Goal: Information Seeking & Learning: Learn about a topic

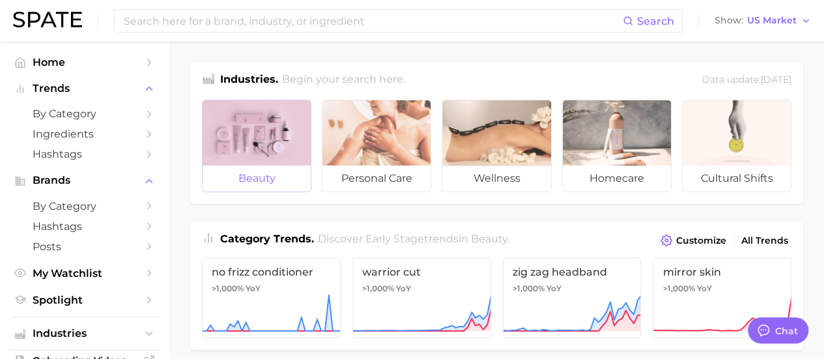
click at [281, 124] on div at bounding box center [257, 132] width 108 height 65
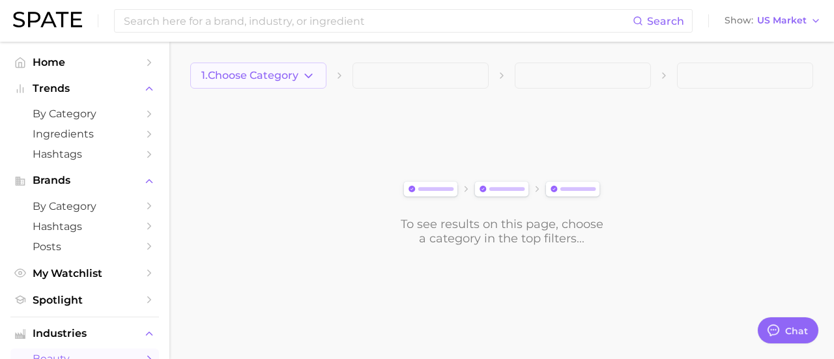
click at [248, 71] on span "1. Choose Category" at bounding box center [249, 76] width 97 height 12
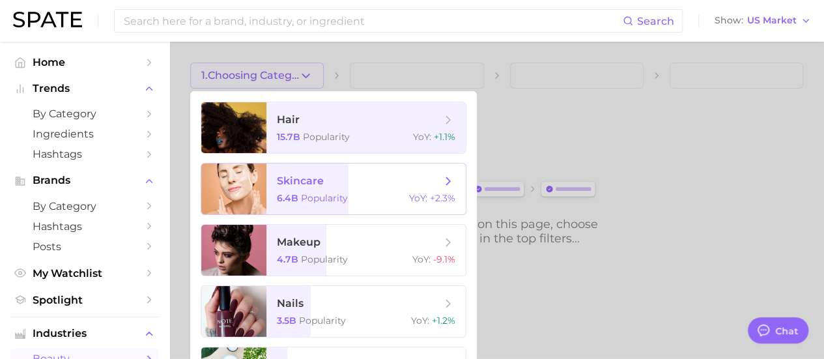
click at [319, 196] on span "Popularity" at bounding box center [324, 198] width 47 height 12
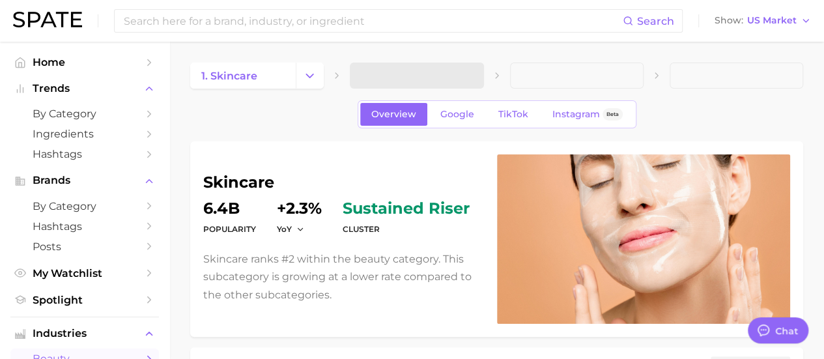
type textarea "x"
click at [454, 74] on button "2. Subcategory" at bounding box center [417, 76] width 134 height 26
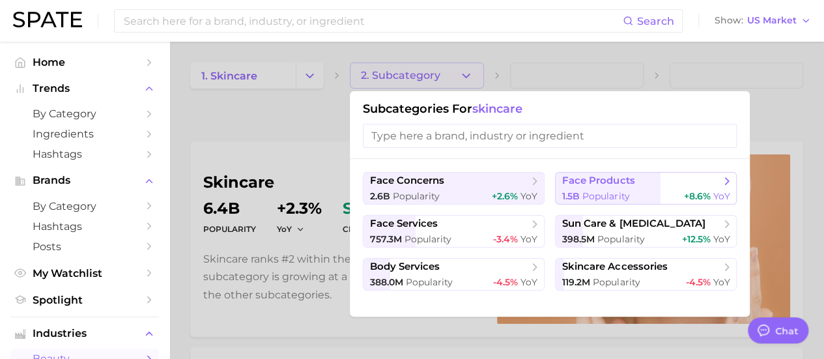
click at [604, 180] on span "face products" at bounding box center [598, 181] width 72 height 12
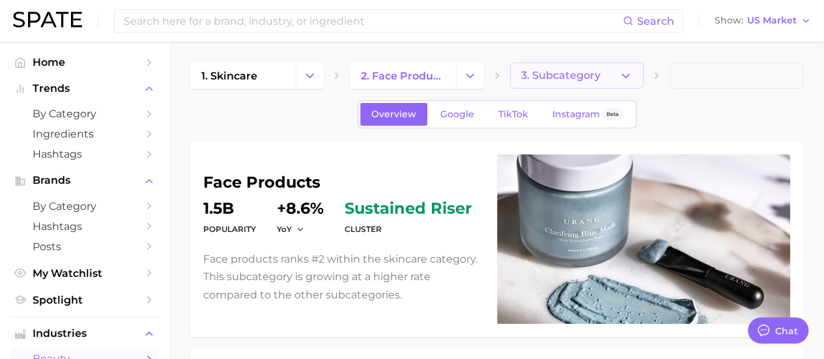
click at [568, 74] on span "3. Subcategory" at bounding box center [560, 76] width 79 height 12
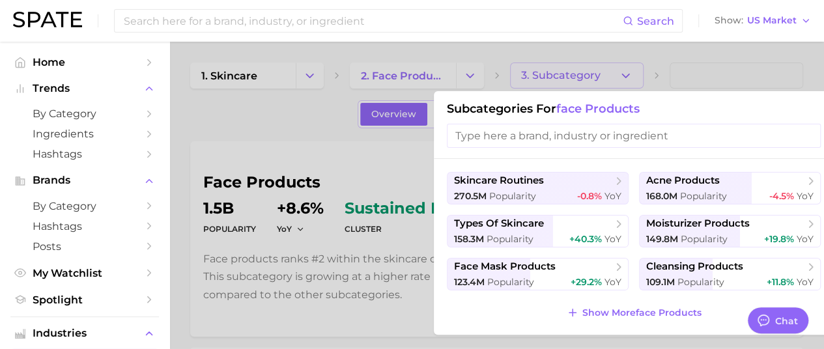
click at [551, 141] on input "search" at bounding box center [634, 136] width 374 height 24
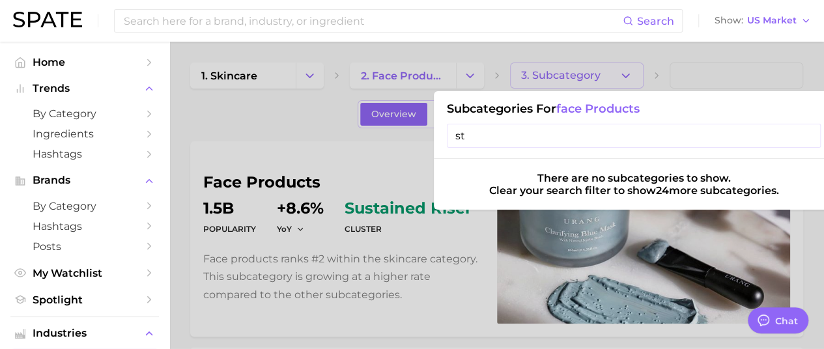
type input "s"
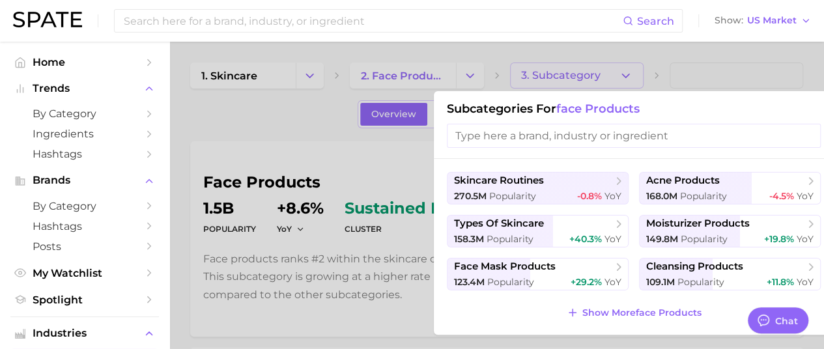
click at [241, 151] on div at bounding box center [412, 174] width 824 height 349
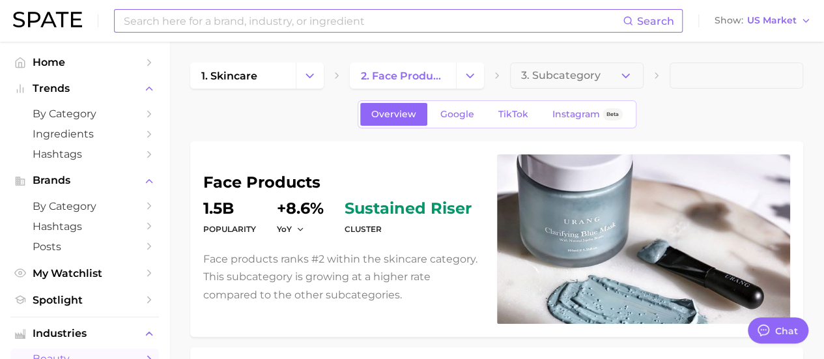
click at [164, 28] on input at bounding box center [373, 21] width 500 height 22
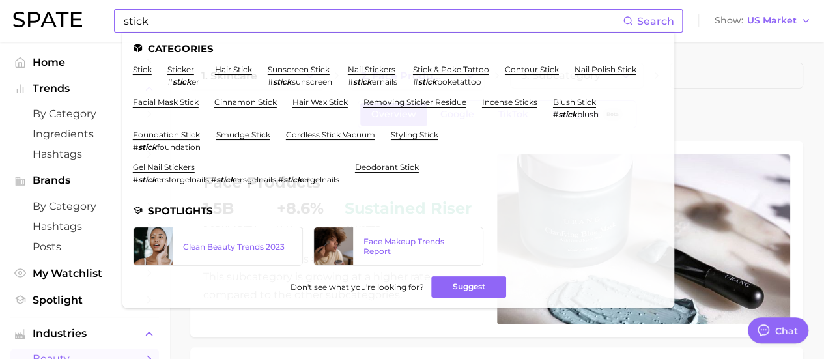
drag, startPoint x: 246, startPoint y: 245, endPoint x: 322, endPoint y: 38, distance: 220.8
click at [322, 38] on ul "Categories stick sticker # stick er hair stick sunscreen stick # stick sunscree…" at bounding box center [399, 171] width 552 height 276
click at [216, 24] on input "stick" at bounding box center [373, 21] width 500 height 22
drag, startPoint x: 216, startPoint y: 24, endPoint x: 77, endPoint y: -8, distance: 143.2
click at [77, 0] on html "stick Search Categories stick sticker # stick er hair stick sunscreen stick # s…" at bounding box center [412, 179] width 824 height 359
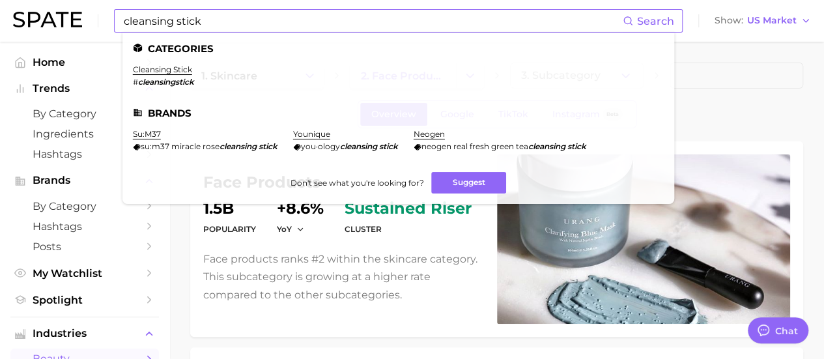
drag, startPoint x: 160, startPoint y: 67, endPoint x: 147, endPoint y: 76, distance: 15.0
drag, startPoint x: 171, startPoint y: 20, endPoint x: 93, endPoint y: 8, distance: 78.4
click at [93, 8] on div "cleansing stick Search Categories cleansing stick # cleansingstick Brands su:m3…" at bounding box center [412, 21] width 798 height 42
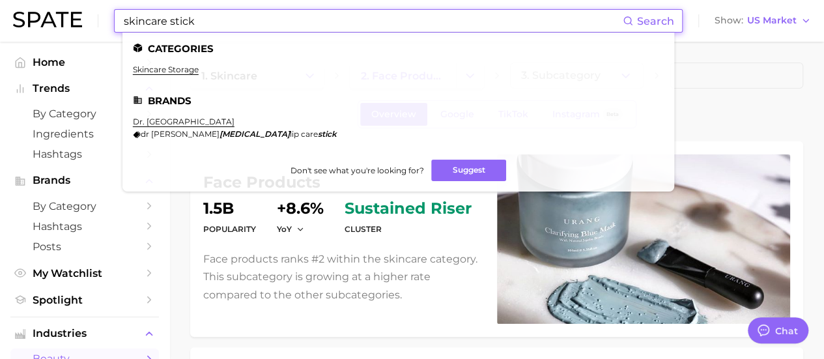
click at [216, 18] on input "skincare stick" at bounding box center [373, 21] width 500 height 22
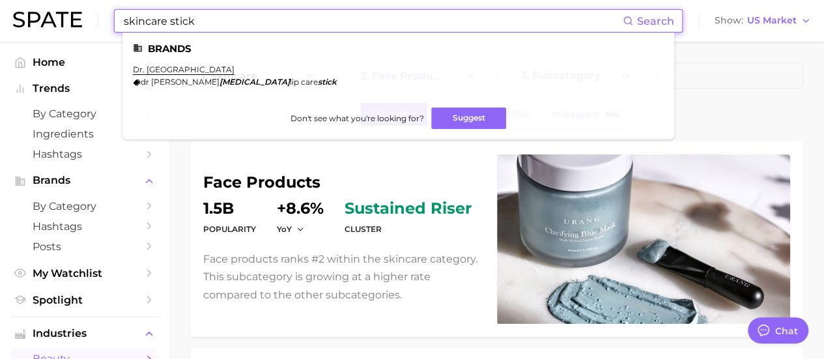
type input "skincare stick"
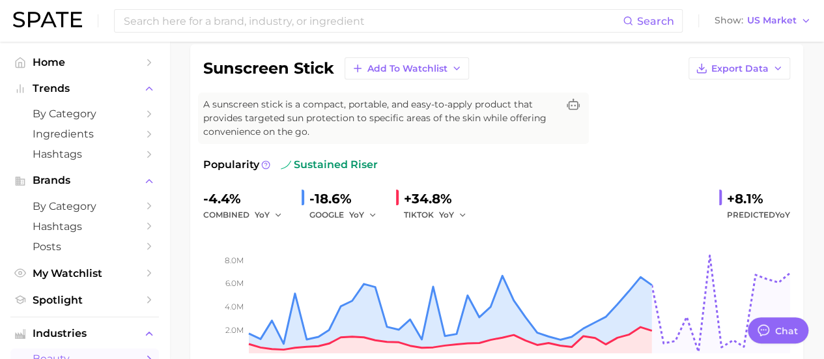
scroll to position [108, 0]
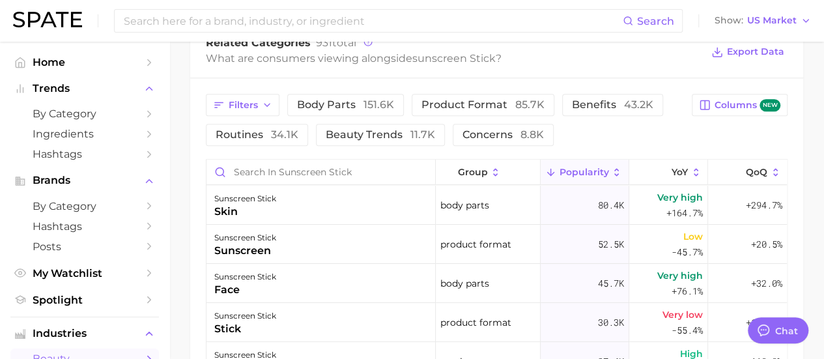
scroll to position [629, 0]
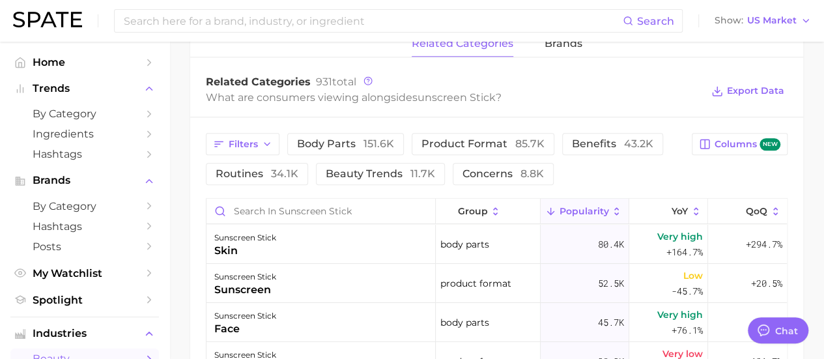
click at [304, 55] on div "related categories brands" at bounding box center [496, 44] width 613 height 26
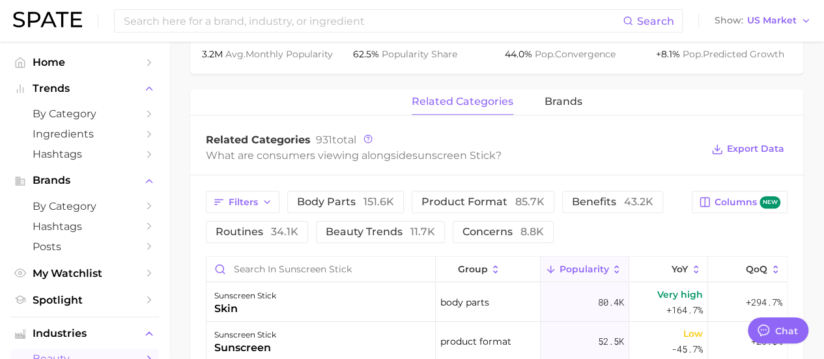
scroll to position [564, 0]
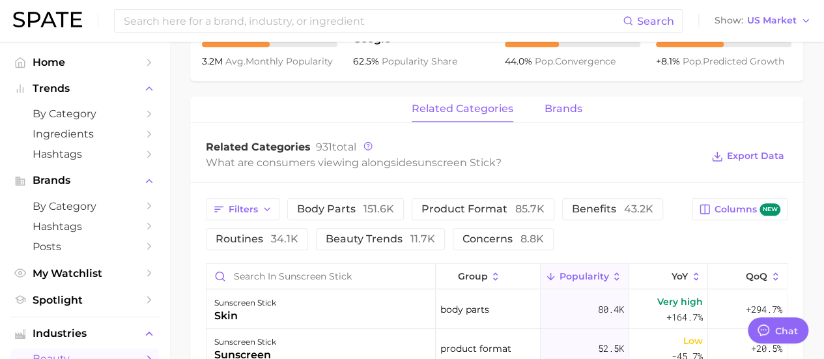
click at [571, 111] on span "brands" at bounding box center [564, 109] width 38 height 12
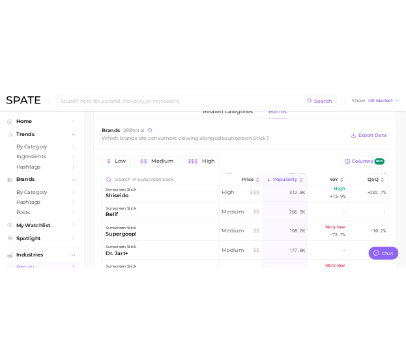
scroll to position [0, 0]
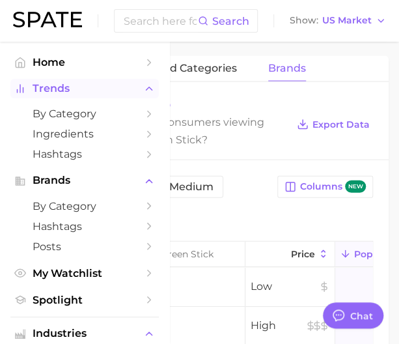
type textarea "x"
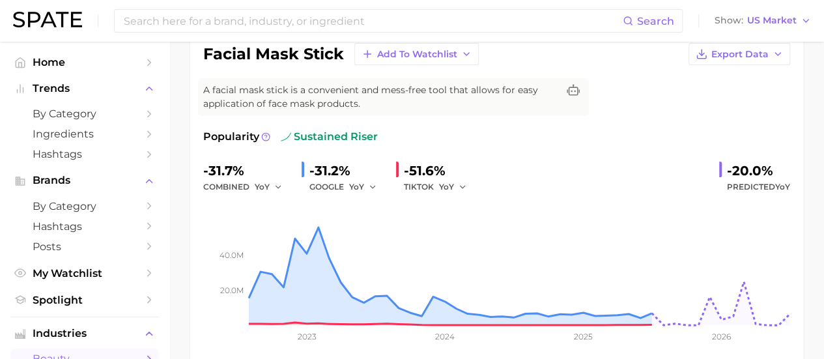
scroll to position [100, 0]
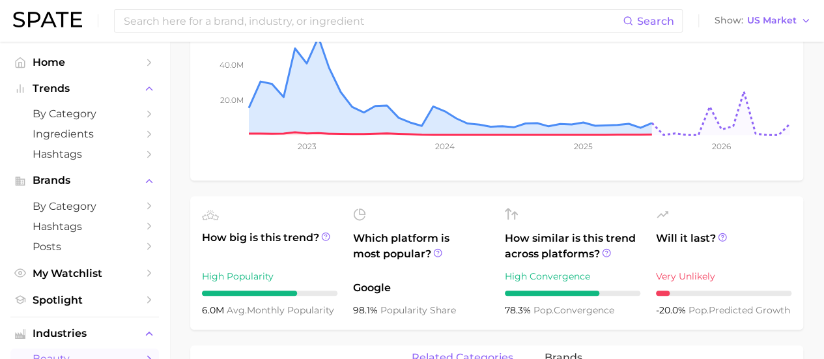
scroll to position [361, 0]
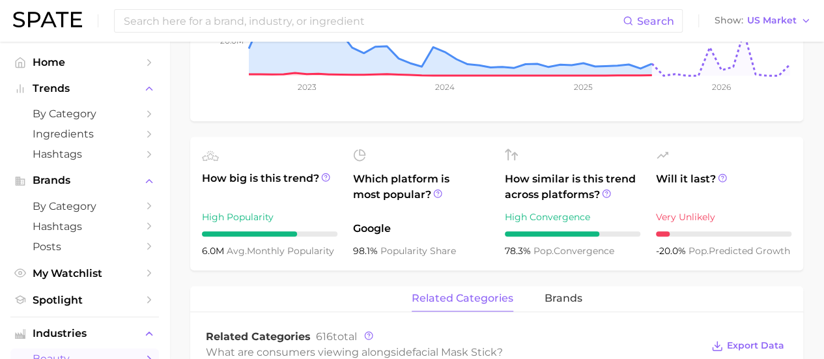
click at [173, 225] on main "1. skincare 2. face products 3. face mask products 4. facial mask stick Overvie…" at bounding box center [496, 287] width 655 height 1212
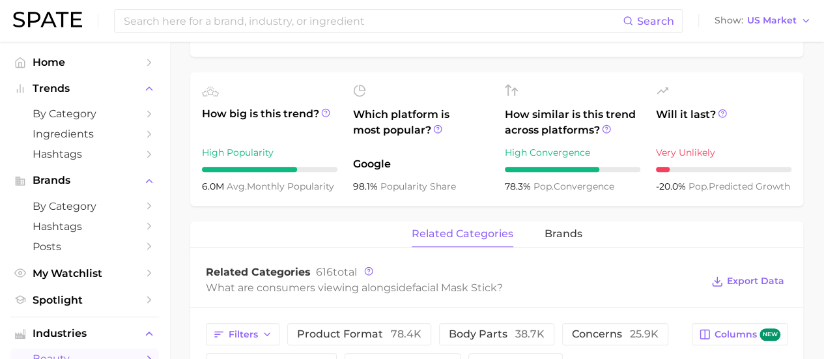
scroll to position [426, 0]
click at [573, 243] on button "brands" at bounding box center [564, 233] width 38 height 25
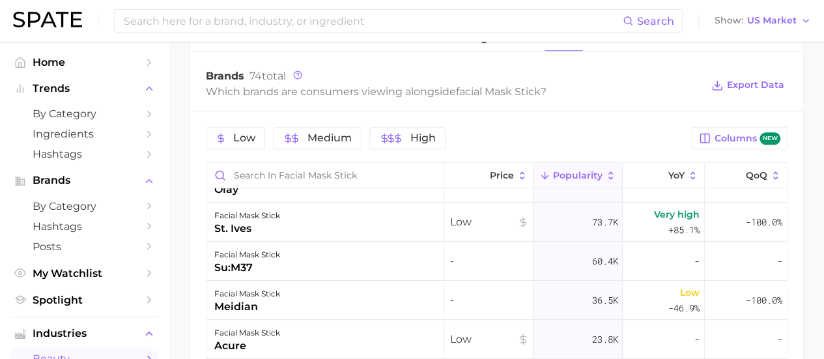
scroll to position [65, 0]
click at [174, 116] on main "1. skincare 2. face products 3. face mask products 4. facial mask stick Overvie…" at bounding box center [496, 11] width 655 height 1182
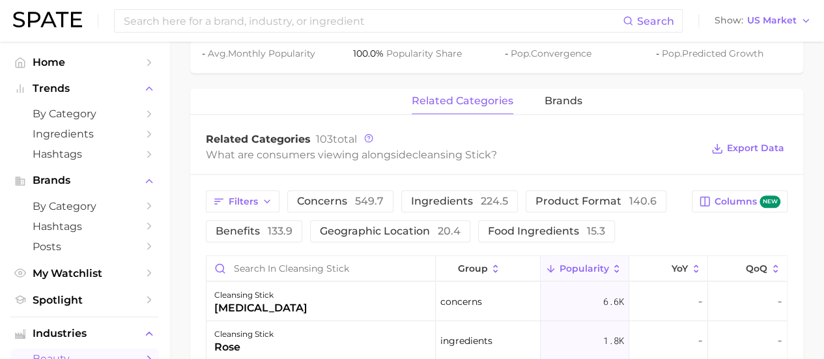
scroll to position [521, 0]
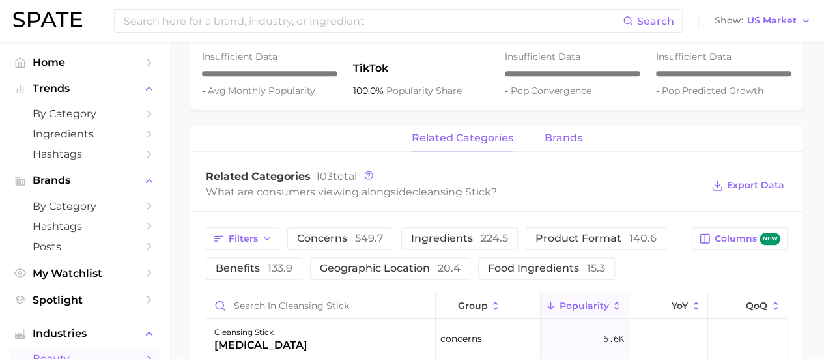
click at [576, 140] on span "brands" at bounding box center [564, 138] width 38 height 12
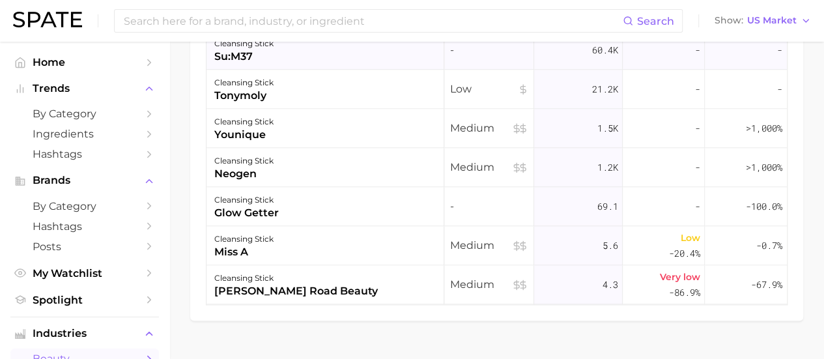
scroll to position [782, 0]
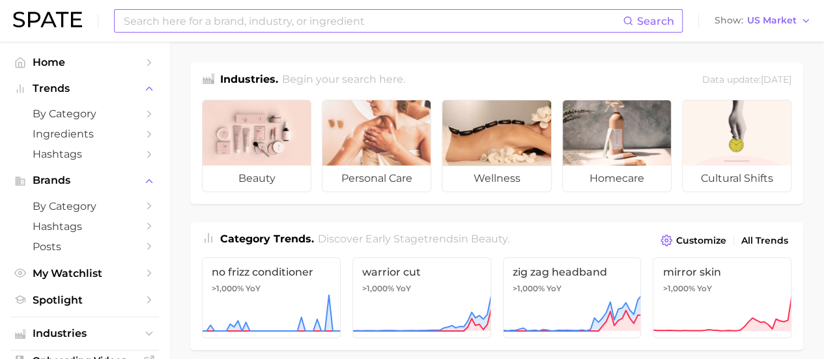
click at [281, 27] on input at bounding box center [373, 21] width 500 height 22
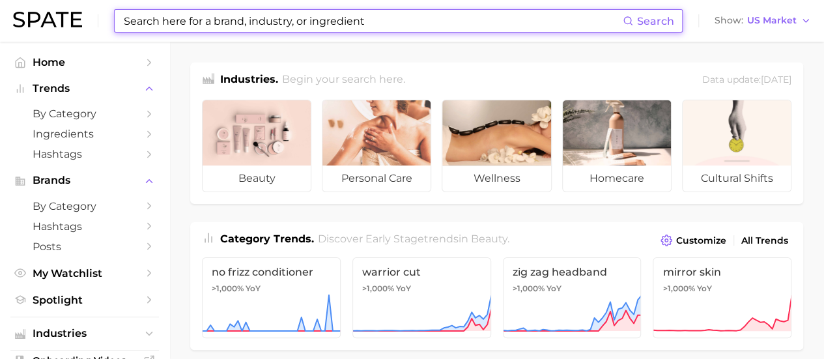
click at [281, 27] on input at bounding box center [373, 21] width 500 height 22
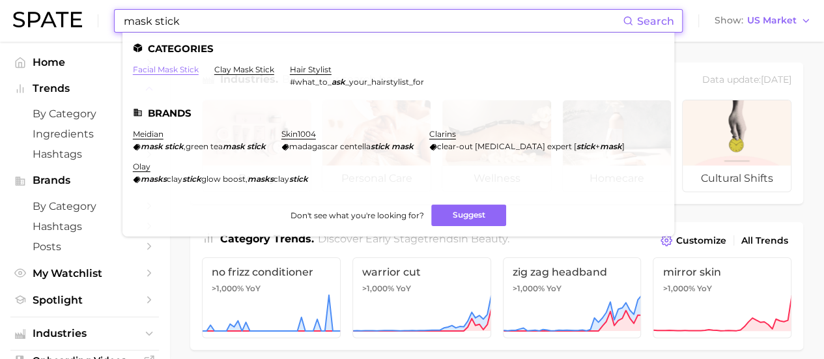
type input "mask stick"
click at [175, 68] on link "facial mask stick" at bounding box center [166, 70] width 66 height 10
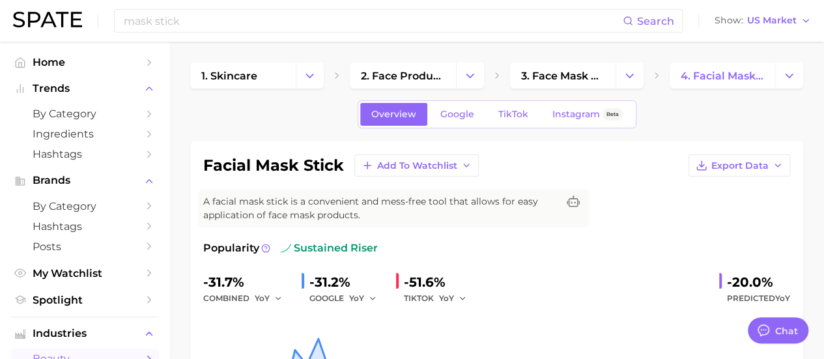
type textarea "x"
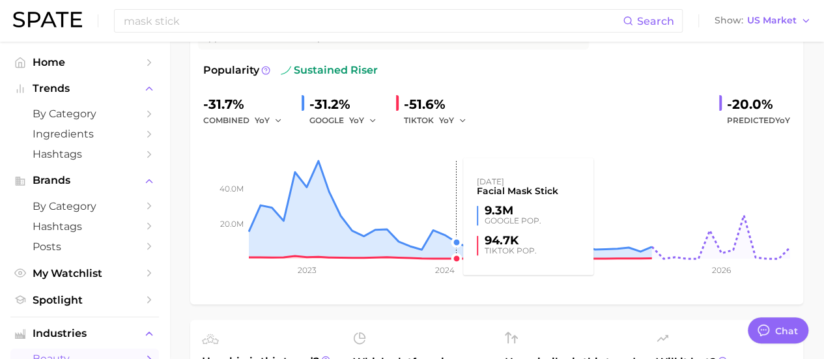
scroll to position [195, 0]
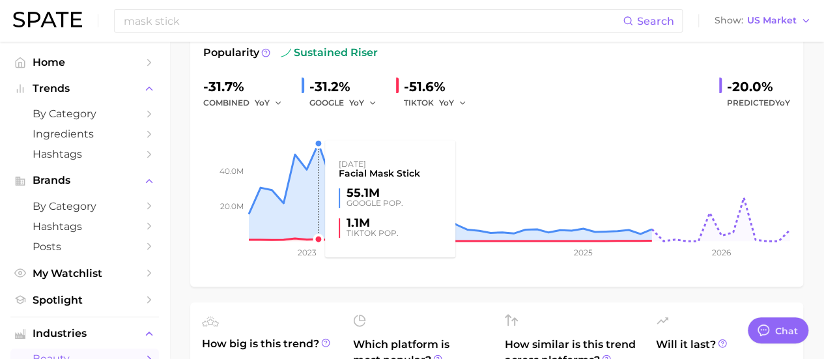
click at [317, 145] on rect at bounding box center [496, 176] width 587 height 130
